Goal: Transaction & Acquisition: Purchase product/service

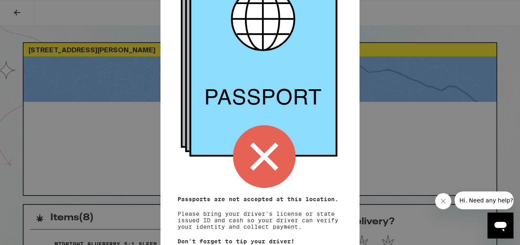
scroll to position [103, 0]
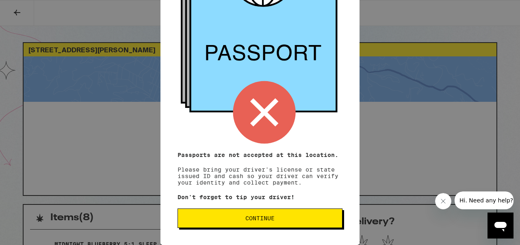
click at [240, 221] on button "Continue" at bounding box center [259, 218] width 165 height 19
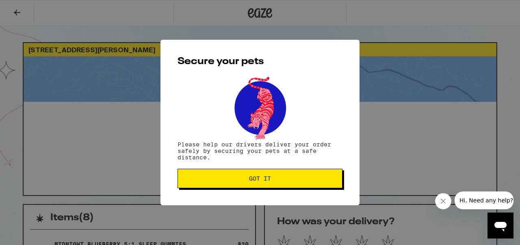
click at [244, 187] on button "Got it" at bounding box center [259, 178] width 165 height 19
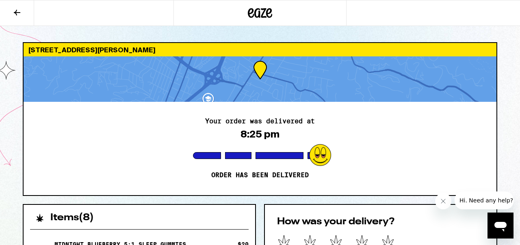
click at [262, 10] on icon at bounding box center [260, 13] width 24 height 15
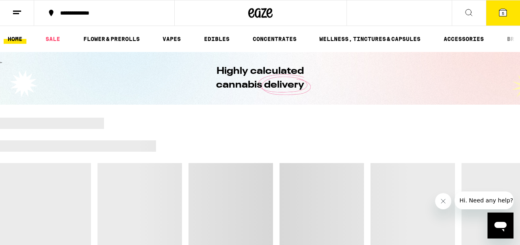
click at [502, 12] on span "5" at bounding box center [502, 13] width 2 height 5
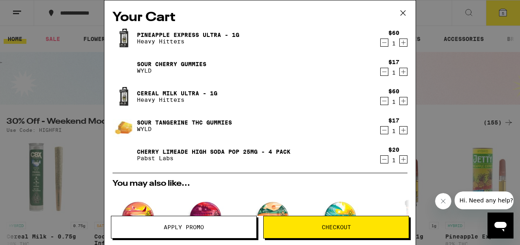
click at [385, 43] on icon "Decrement" at bounding box center [383, 43] width 7 height 10
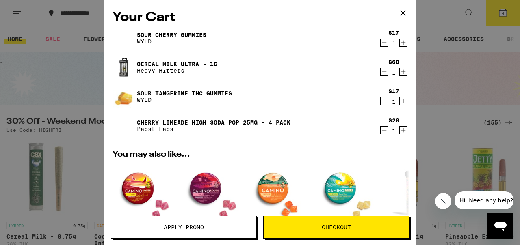
click at [383, 73] on icon "Decrement" at bounding box center [383, 72] width 7 height 10
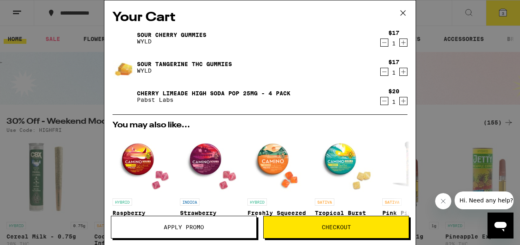
click at [439, 71] on div "Your Cart Sour Cherry Gummies WYLD $17 1 Sour Tangerine THC Gummies WYLD $17 1 …" at bounding box center [260, 122] width 520 height 245
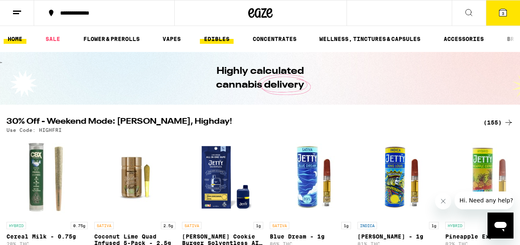
click at [215, 44] on link "EDIBLES" at bounding box center [217, 39] width 34 height 10
click at [215, 39] on link "EDIBLES" at bounding box center [217, 39] width 34 height 10
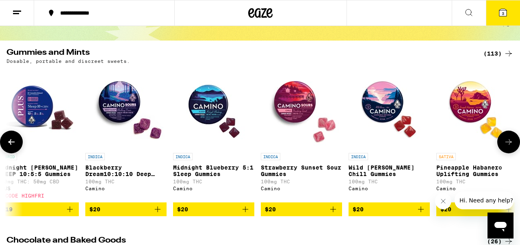
scroll to position [0, 5553]
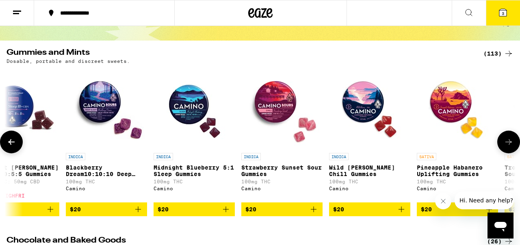
click at [315, 213] on icon "Add to bag" at bounding box center [314, 210] width 10 height 10
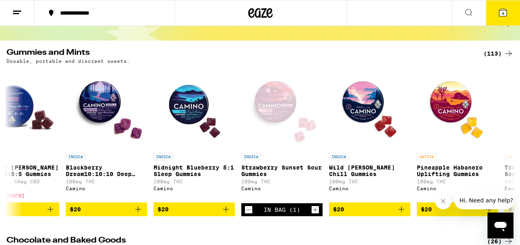
click at [501, 5] on button "4" at bounding box center [503, 12] width 34 height 25
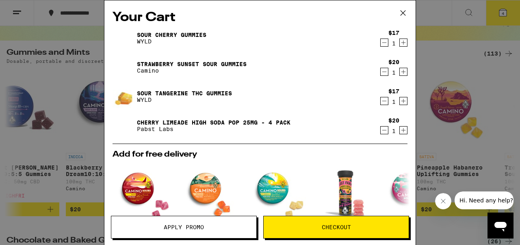
click at [330, 225] on span "Checkout" at bounding box center [336, 228] width 29 height 6
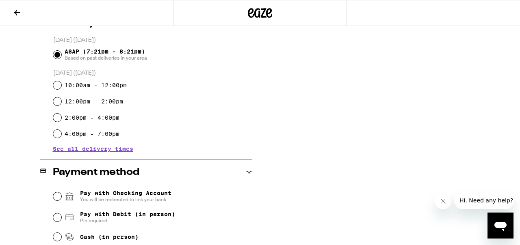
scroll to position [290, 0]
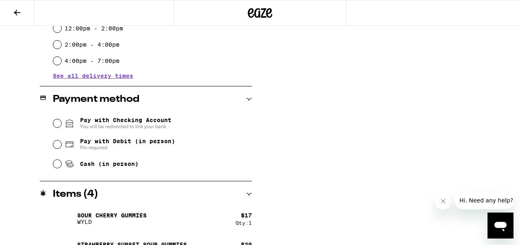
click at [124, 162] on span "Cash (in person)" at bounding box center [102, 164] width 74 height 10
click at [61, 162] on input "Cash (in person)" at bounding box center [57, 164] width 8 height 8
radio input "true"
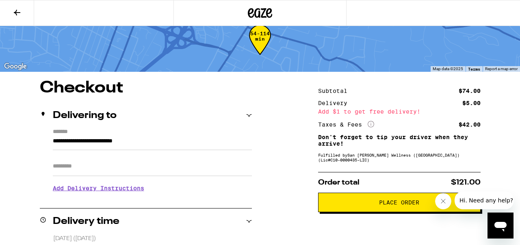
scroll to position [17, 0]
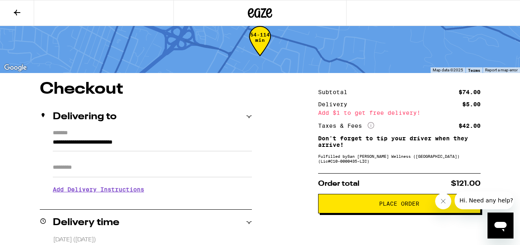
click at [374, 207] on span "Place Order" at bounding box center [399, 204] width 149 height 6
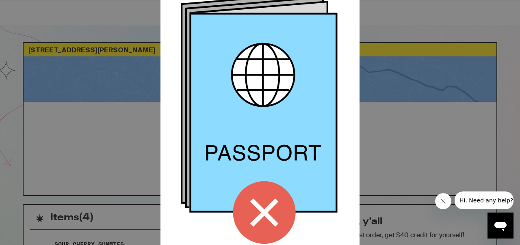
scroll to position [103, 0]
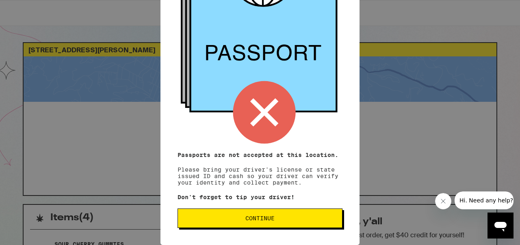
click at [284, 213] on button "Continue" at bounding box center [259, 218] width 165 height 19
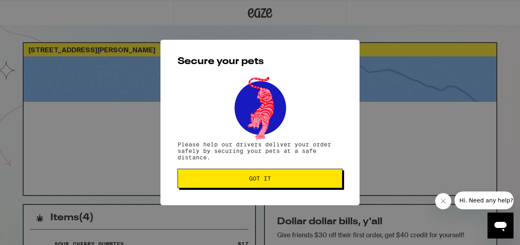
scroll to position [0, 0]
click at [282, 187] on button "Got it" at bounding box center [259, 178] width 165 height 19
